Goal: Transaction & Acquisition: Download file/media

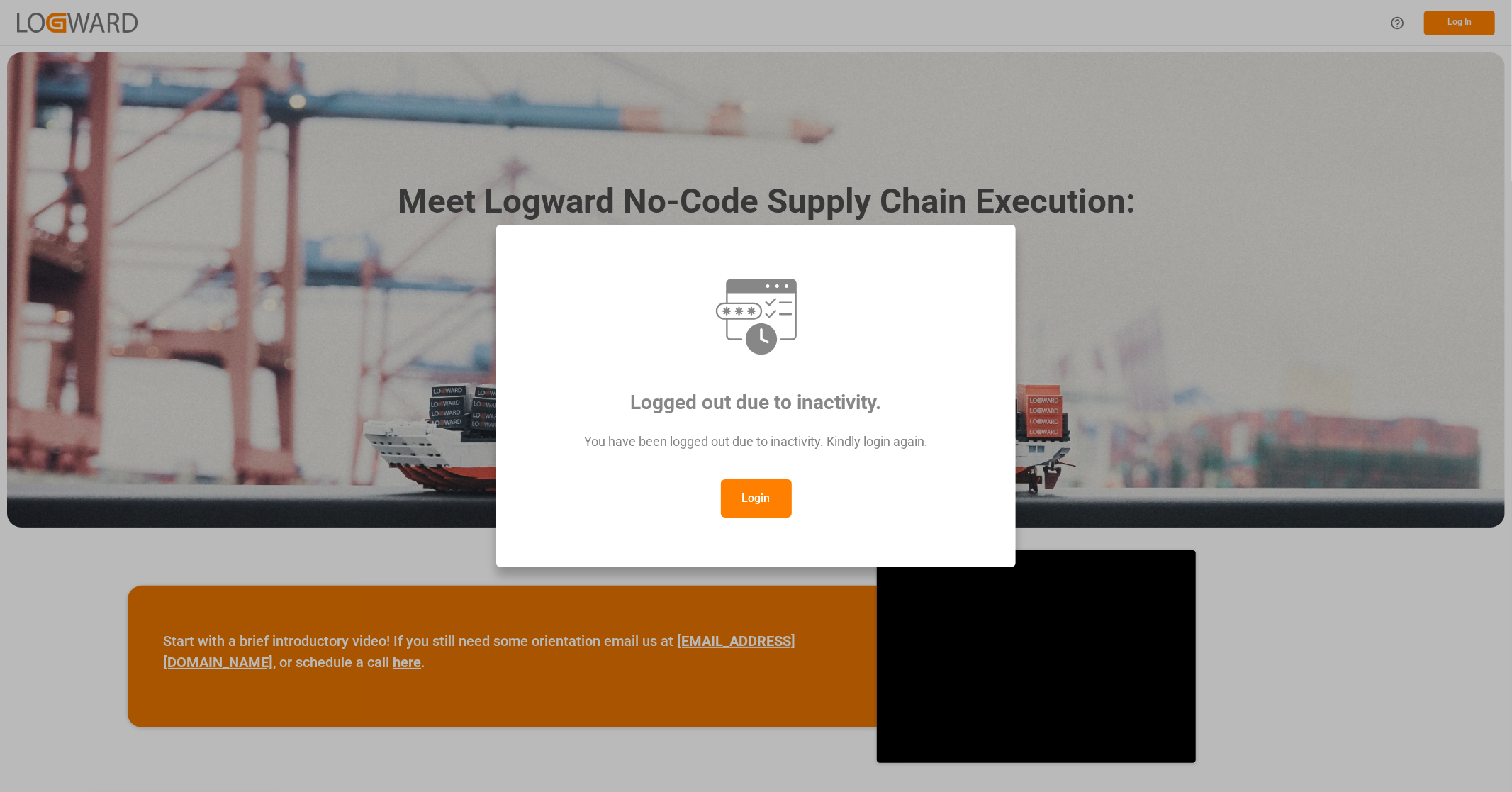
click at [739, 507] on button "Login" at bounding box center [756, 499] width 71 height 38
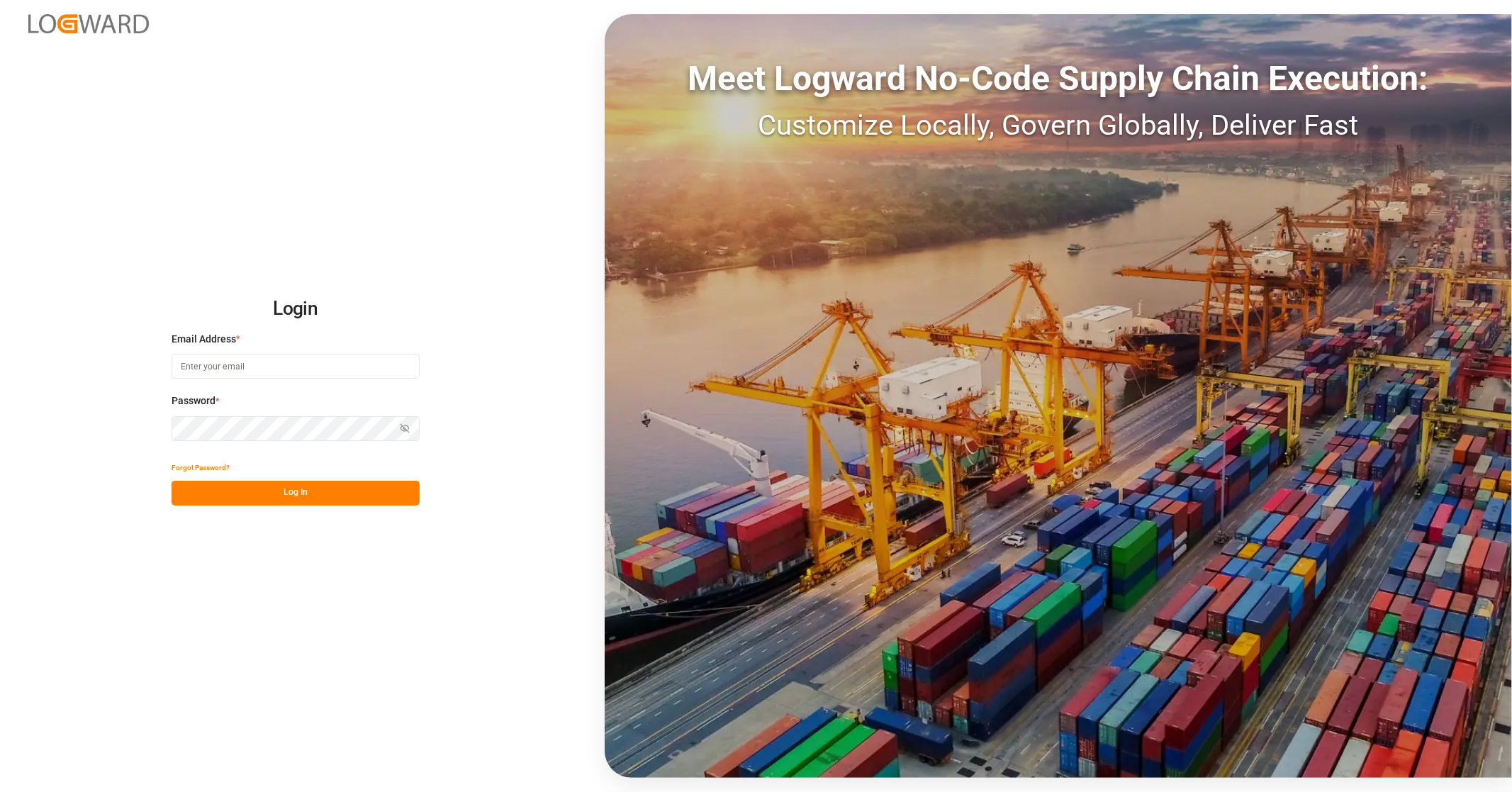
type input "[EMAIL_ADDRESS][PERSON_NAME][DOMAIN_NAME]"
click at [284, 495] on button "Log In" at bounding box center [296, 493] width 248 height 25
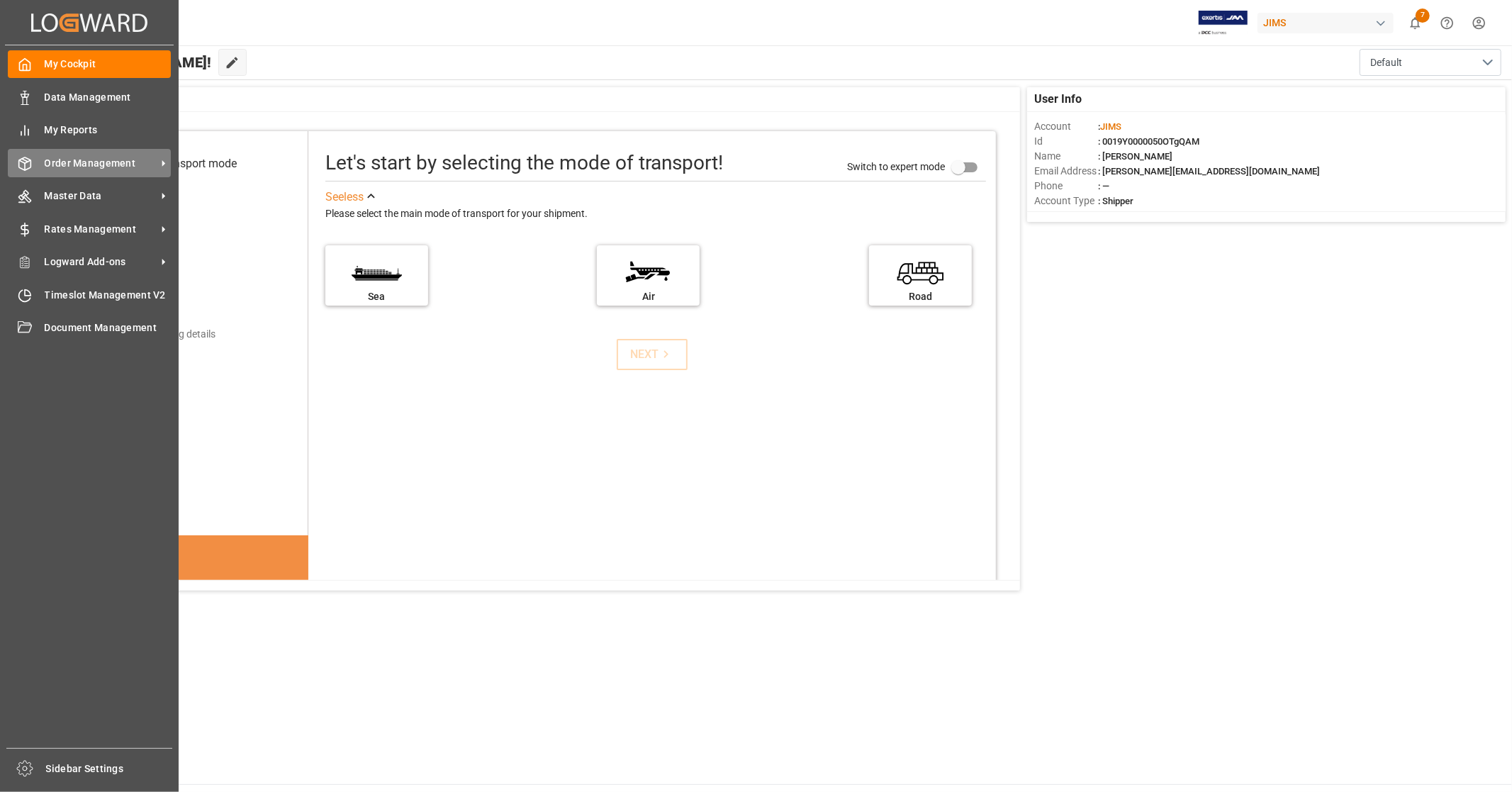
click at [125, 161] on span "Order Management" at bounding box center [101, 163] width 112 height 15
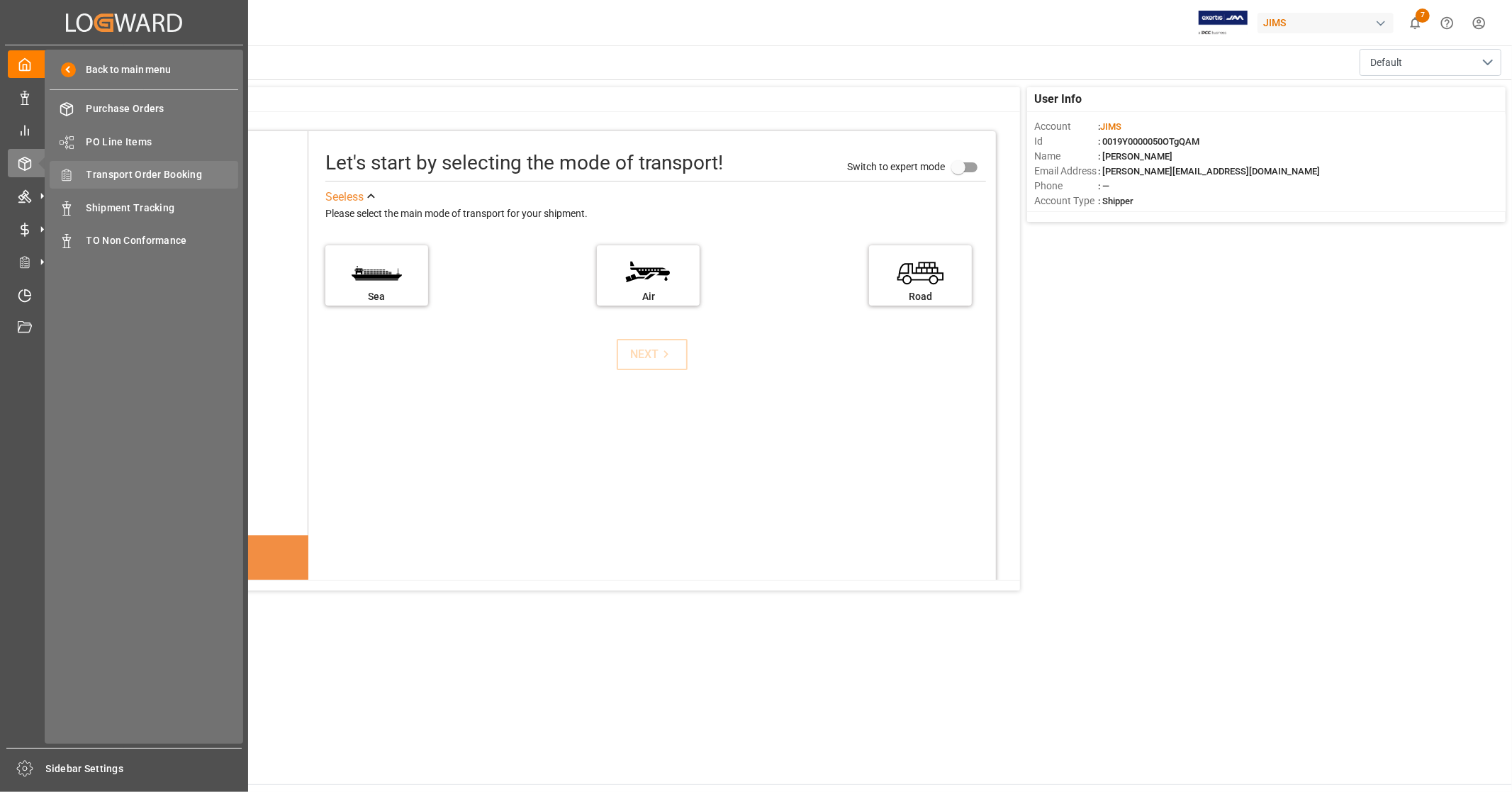
click at [166, 178] on span "Transport Order Booking" at bounding box center [163, 174] width 153 height 15
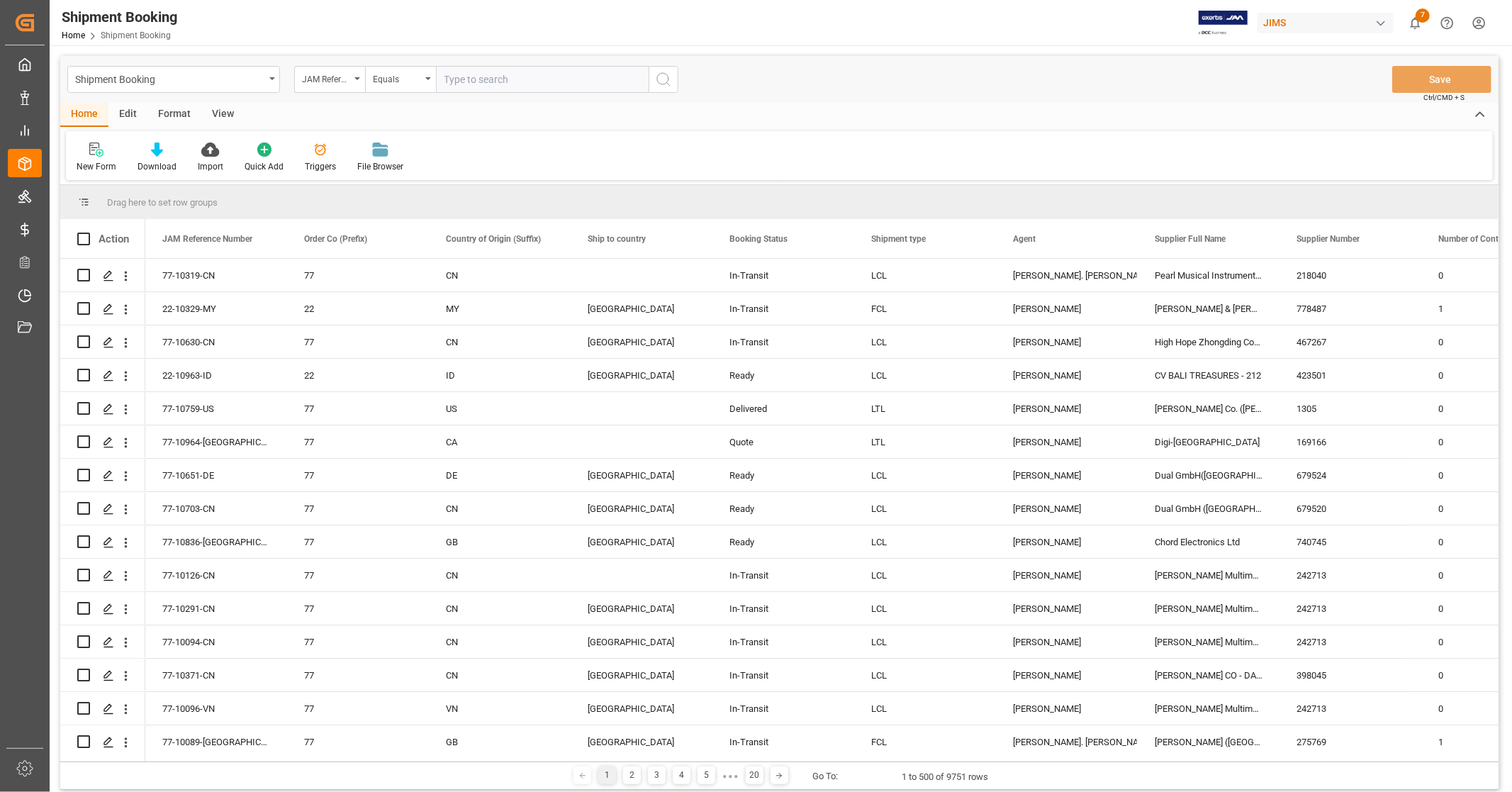
click at [216, 115] on div "View" at bounding box center [223, 115] width 43 height 24
click at [95, 154] on icon at bounding box center [90, 149] width 14 height 14
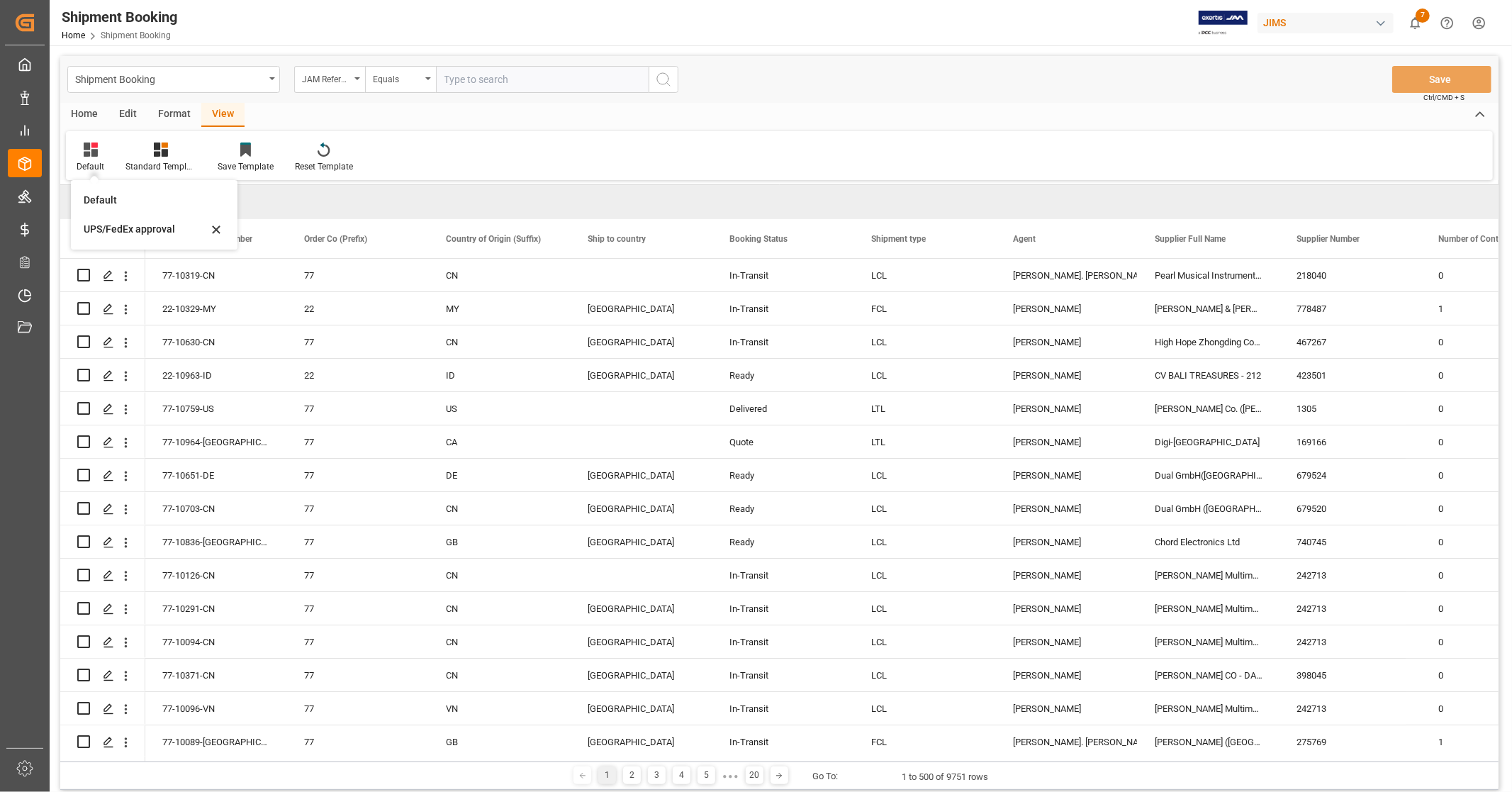
drag, startPoint x: 118, startPoint y: 225, endPoint x: 723, endPoint y: 139, distance: 611.1
click at [118, 226] on div "UPS/FedEx approval" at bounding box center [145, 229] width 124 height 15
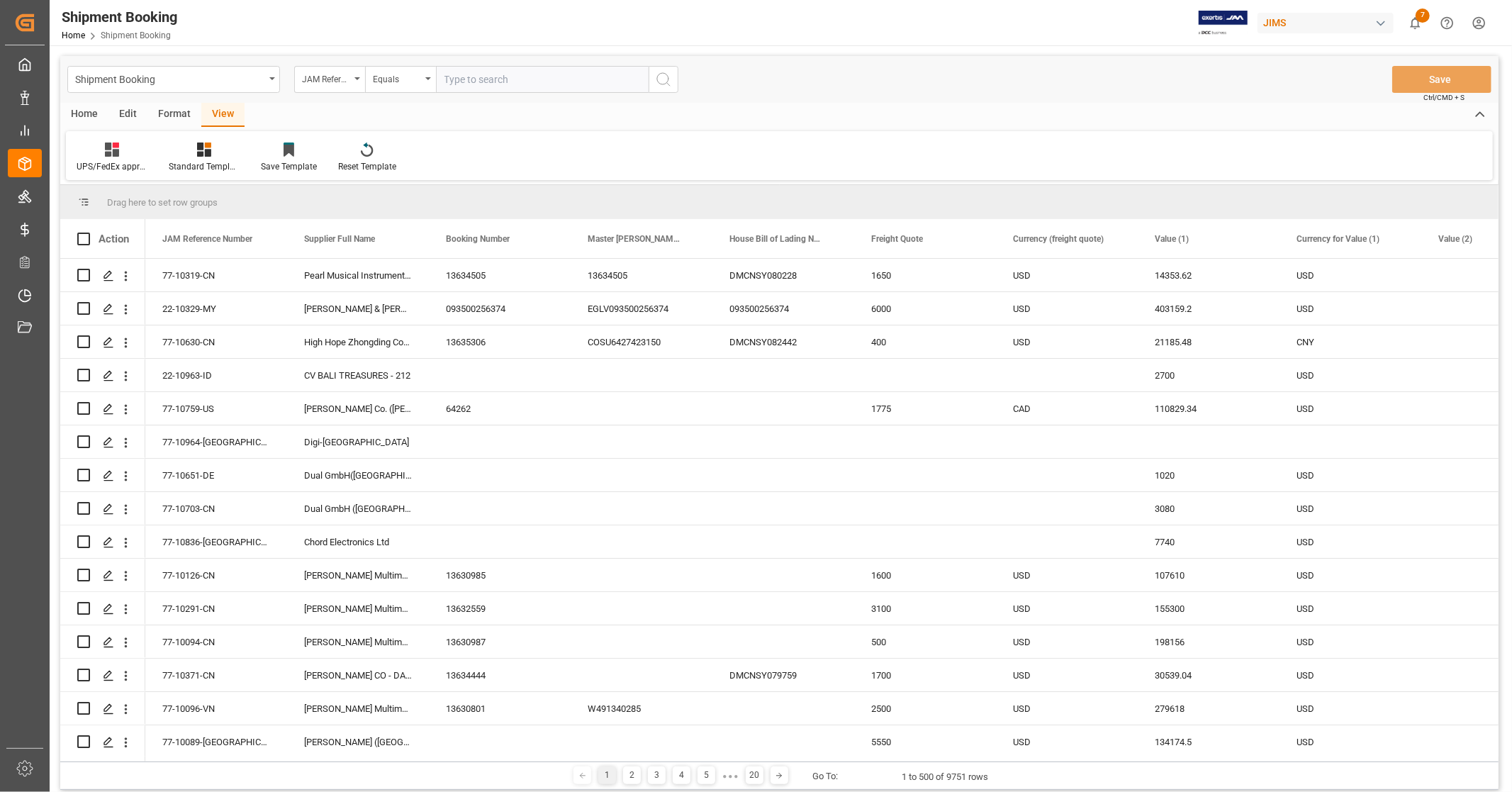
click at [90, 118] on div "Home" at bounding box center [84, 115] width 49 height 24
click at [151, 153] on icon at bounding box center [157, 149] width 12 height 14
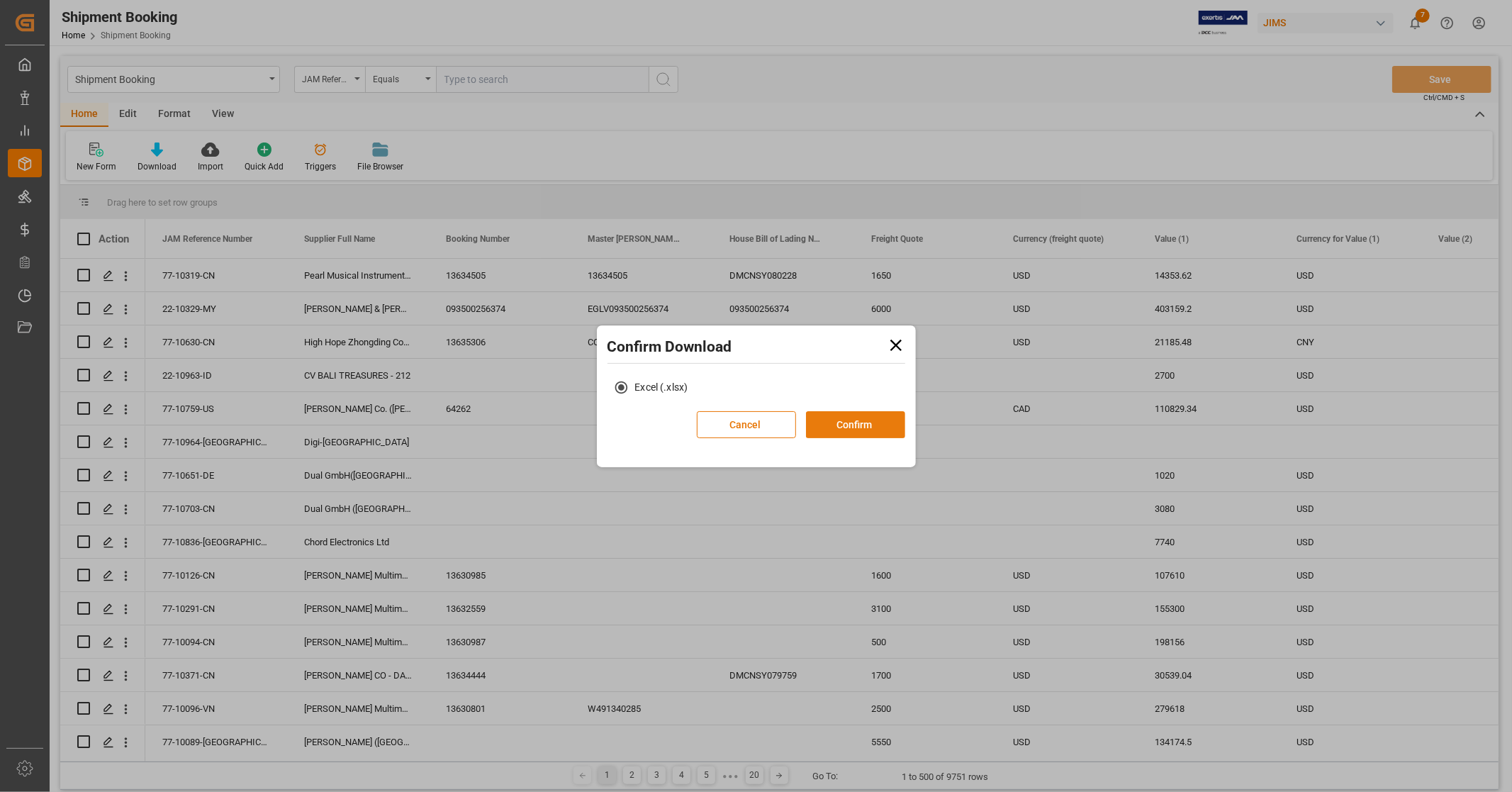
click at [846, 420] on button "Confirm" at bounding box center [856, 424] width 99 height 27
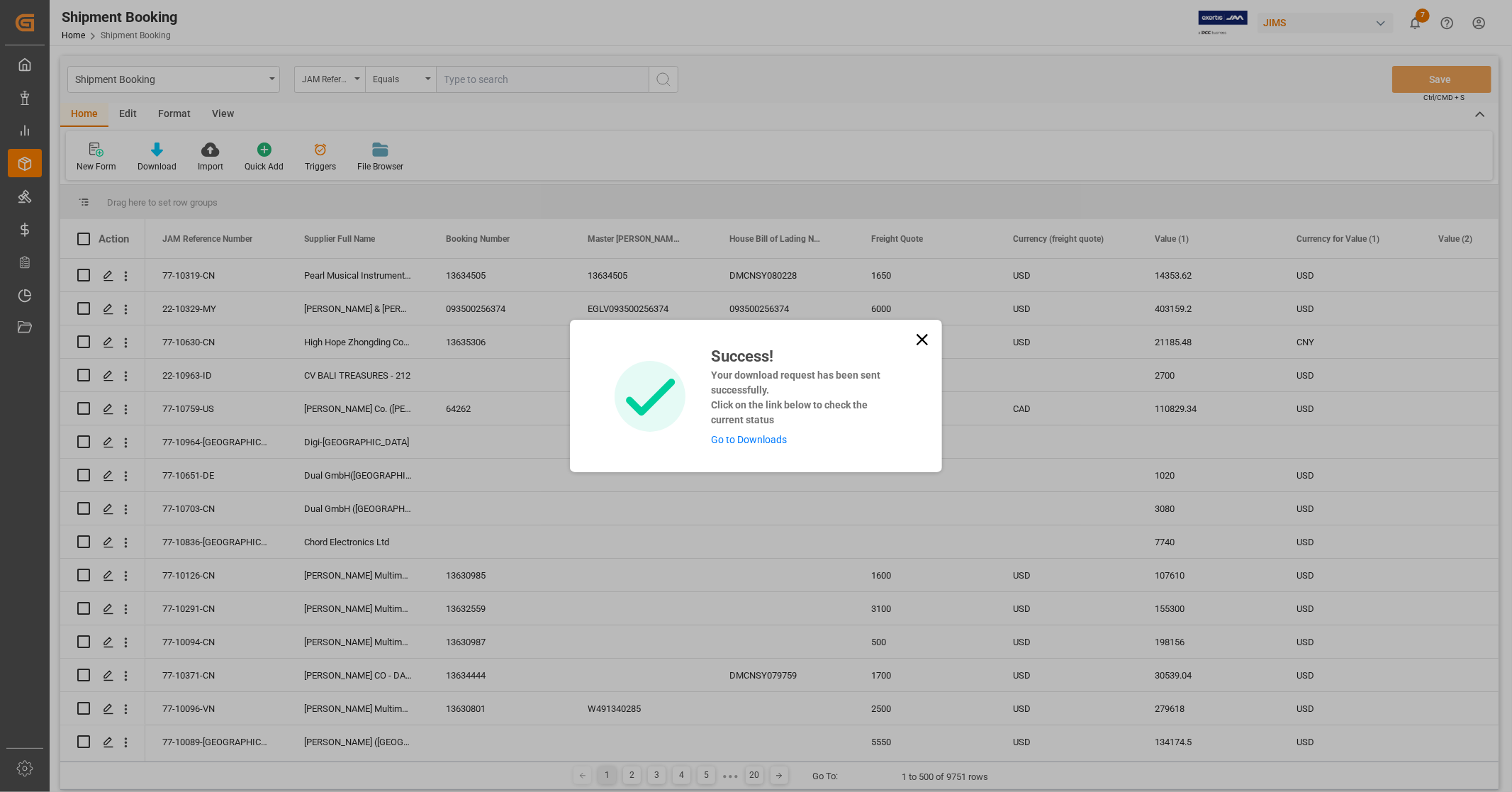
click at [761, 435] on link "Go to Downloads" at bounding box center [748, 439] width 75 height 11
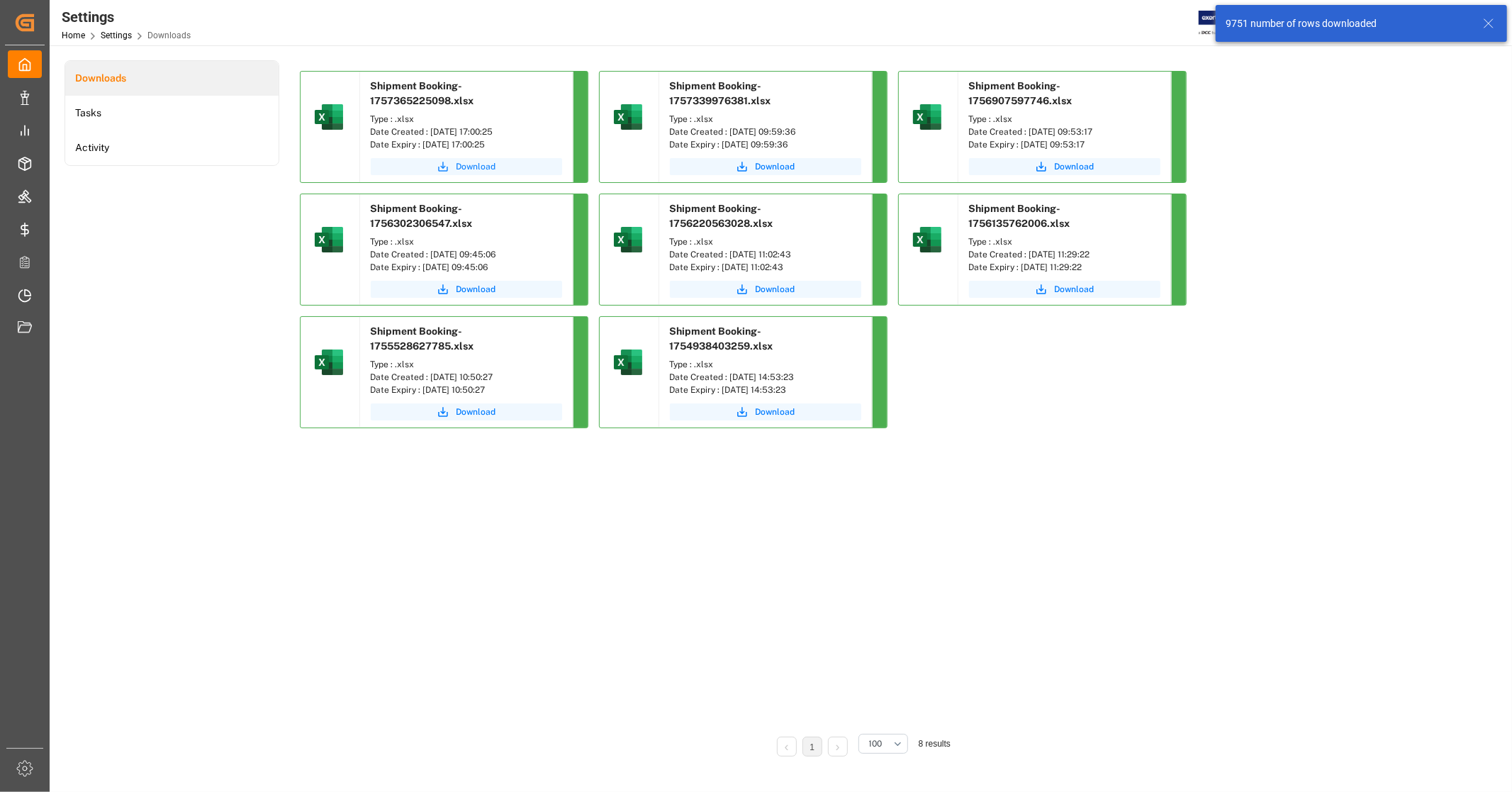
click at [470, 173] on span "Download" at bounding box center [477, 167] width 40 height 13
